Goal: Information Seeking & Learning: Learn about a topic

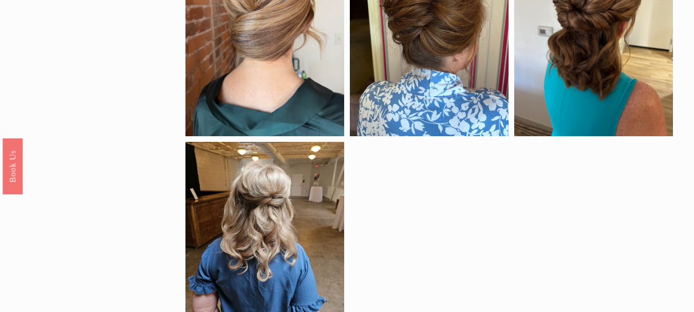
scroll to position [771, 0]
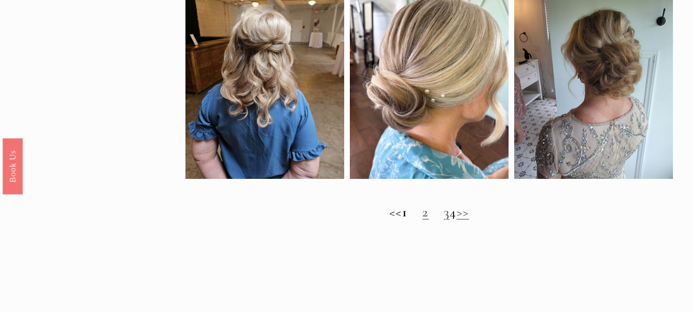
click at [470, 218] on link ">>" at bounding box center [463, 211] width 13 height 17
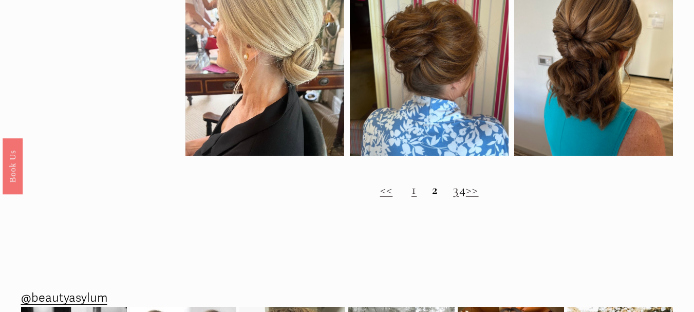
scroll to position [771, 0]
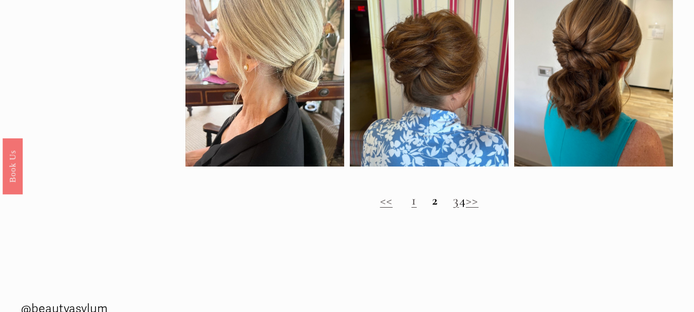
click at [479, 209] on link ">>" at bounding box center [472, 200] width 13 height 17
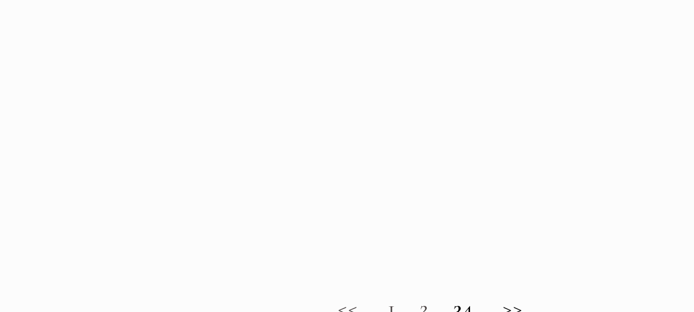
scroll to position [658, 0]
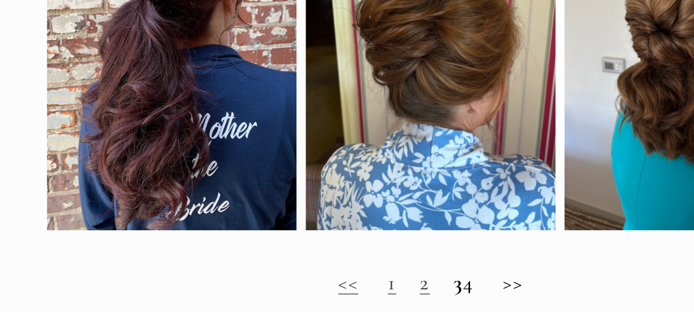
click at [488, 301] on h2 "<< 1 2 3 4 >>" at bounding box center [429, 293] width 488 height 16
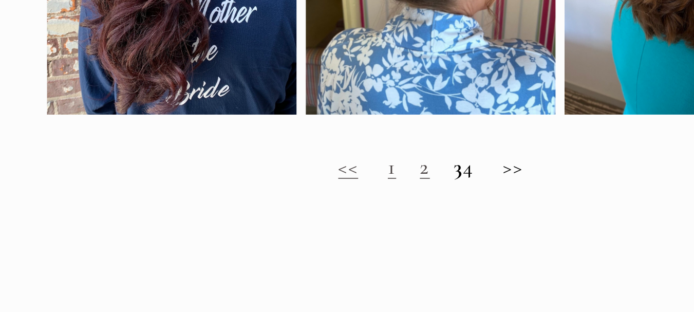
scroll to position [756, 0]
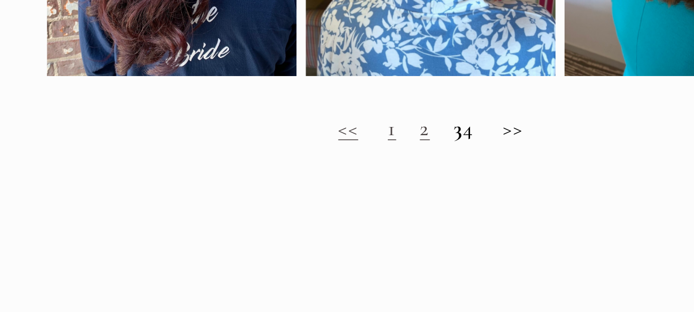
click at [486, 203] on h2 "<< 1 2 3 4 >>" at bounding box center [429, 195] width 488 height 16
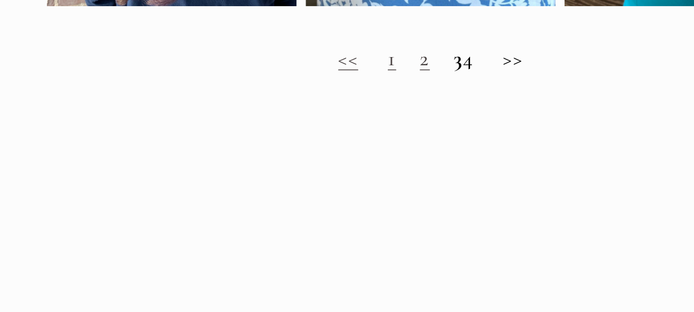
scroll to position [838, 0]
